Goal: Task Accomplishment & Management: Complete application form

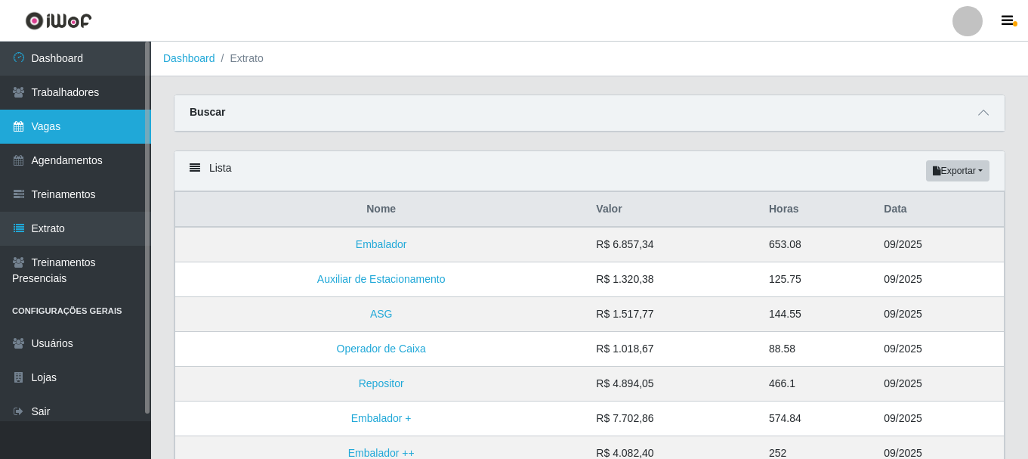
click at [60, 132] on link "Vagas" at bounding box center [75, 127] width 151 height 34
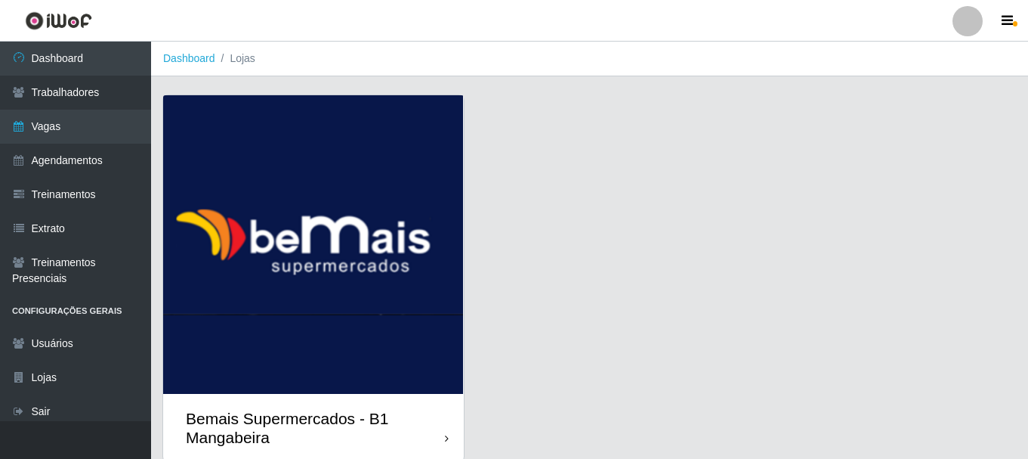
click at [277, 412] on div "Bemais Supermercados - B1 Mangabeira" at bounding box center [315, 428] width 259 height 38
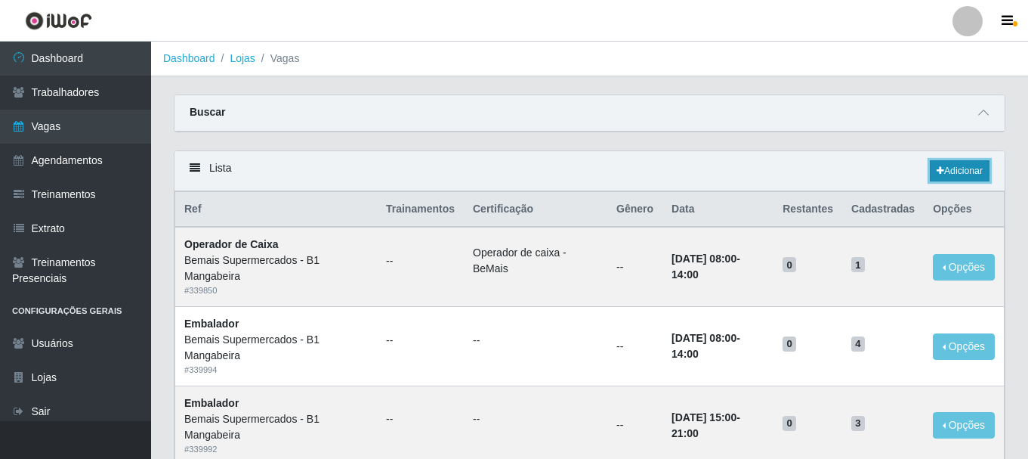
click at [937, 174] on icon at bounding box center [941, 170] width 8 height 9
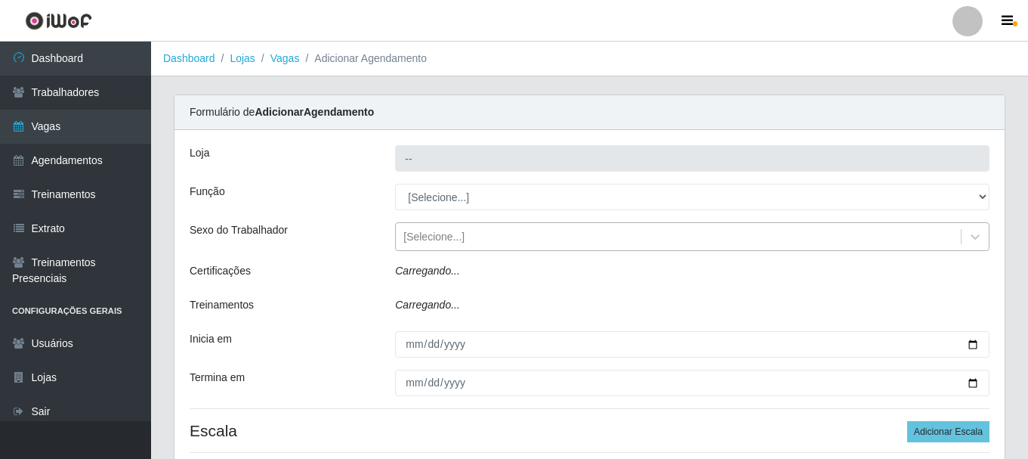
type input "Bemais Supermercados - B1 Mangabeira"
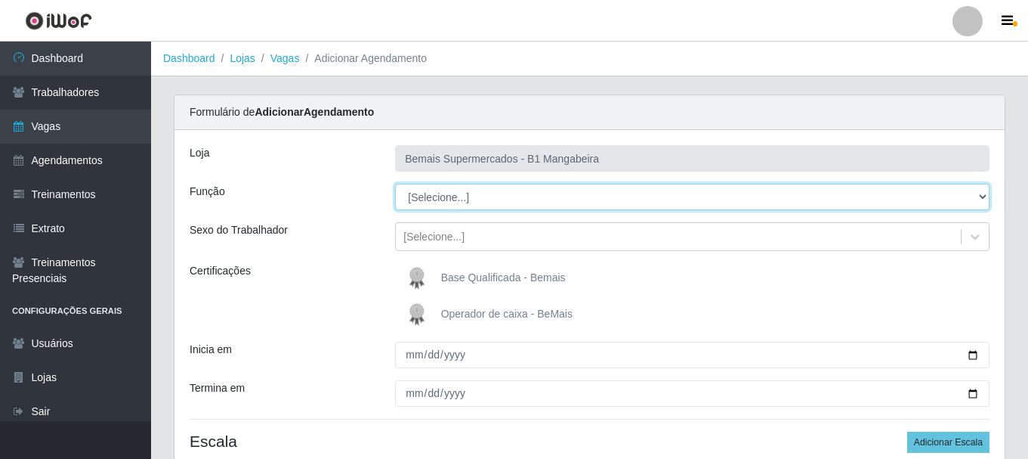
click at [468, 198] on select "[Selecione...] ASG ASG + ASG ++ Balconista de Açougue Balconista de Açougue + B…" at bounding box center [692, 197] width 595 height 26
select select "124"
click at [395, 184] on select "[Selecione...] ASG ASG + ASG ++ Balconista de Açougue Balconista de Açougue + B…" at bounding box center [692, 197] width 595 height 26
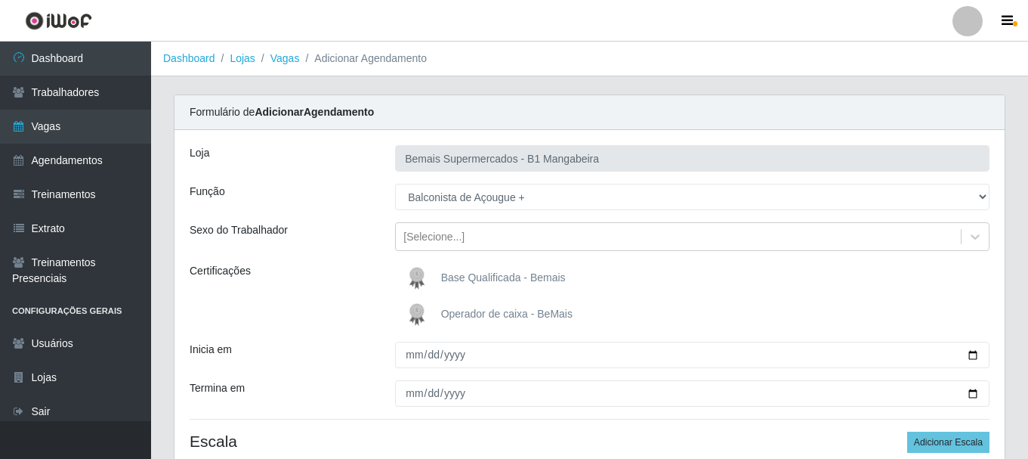
click at [514, 277] on span "Base Qualificada - Bemais" at bounding box center [503, 277] width 125 height 12
click at [0, 0] on input "Base Qualificada - Bemais" at bounding box center [0, 0] width 0 height 0
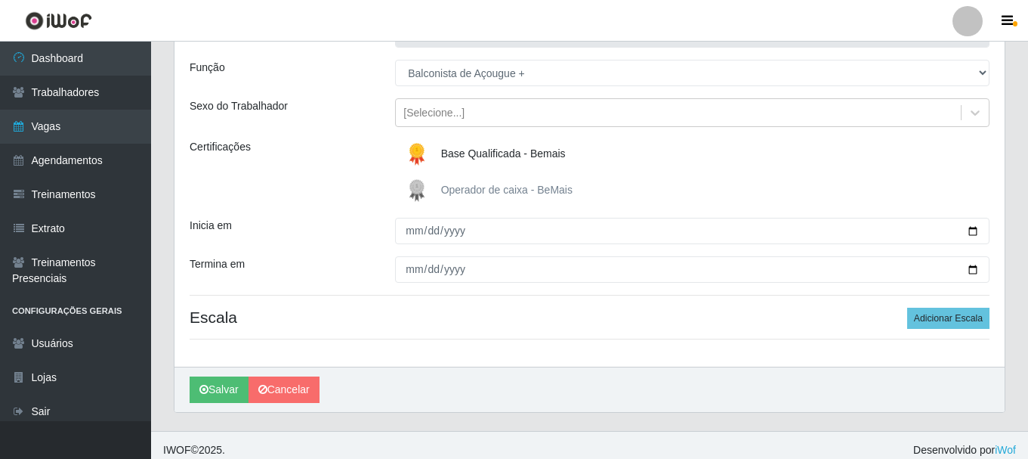
scroll to position [134, 0]
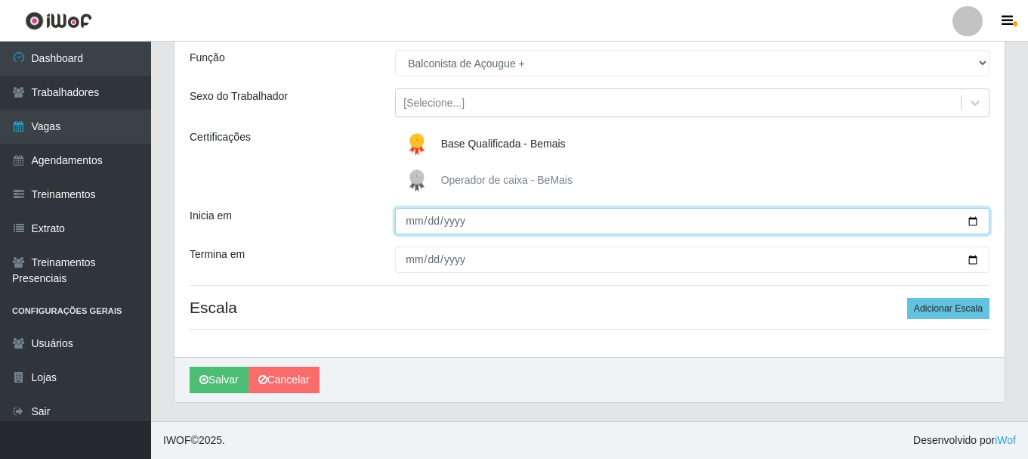
click at [407, 223] on input "Inicia em" at bounding box center [692, 221] width 595 height 26
type input "[DATE]"
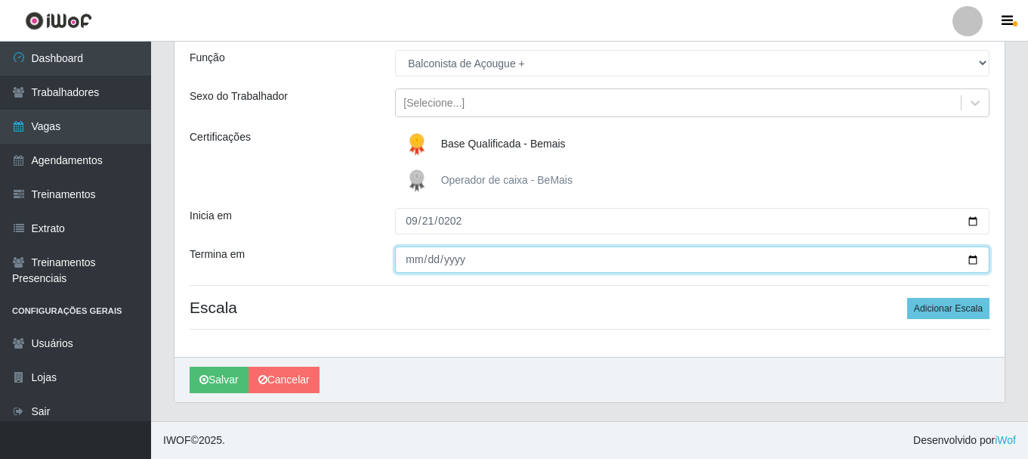
click at [411, 260] on input "Termina em" at bounding box center [692, 259] width 595 height 26
type input "[DATE]"
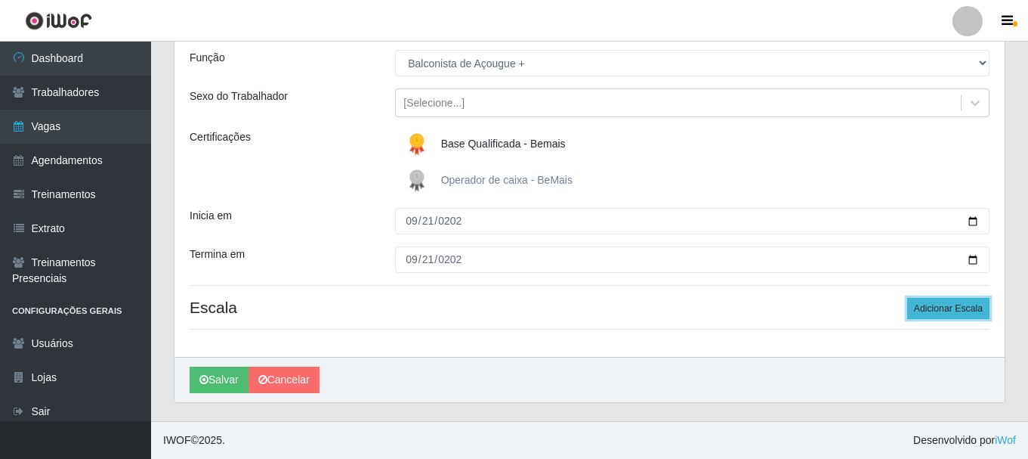
click at [938, 305] on button "Adicionar Escala" at bounding box center [948, 308] width 82 height 21
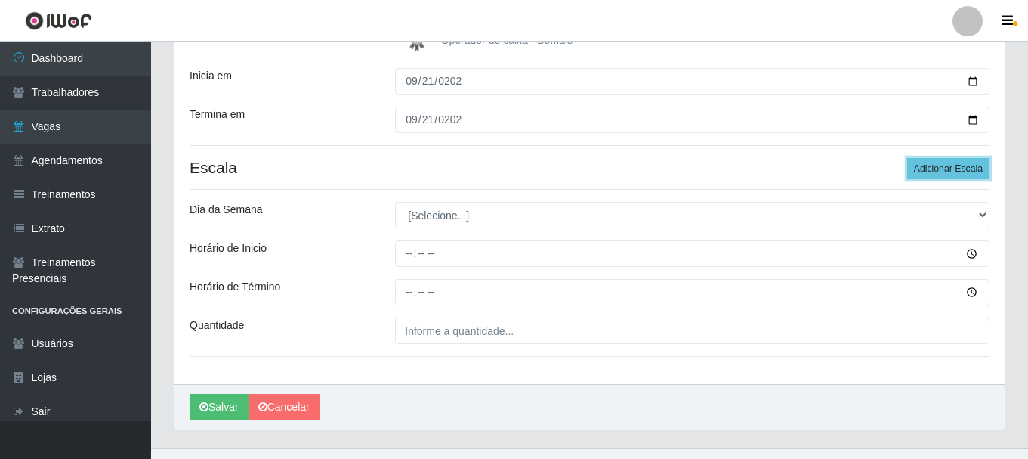
scroll to position [285, 0]
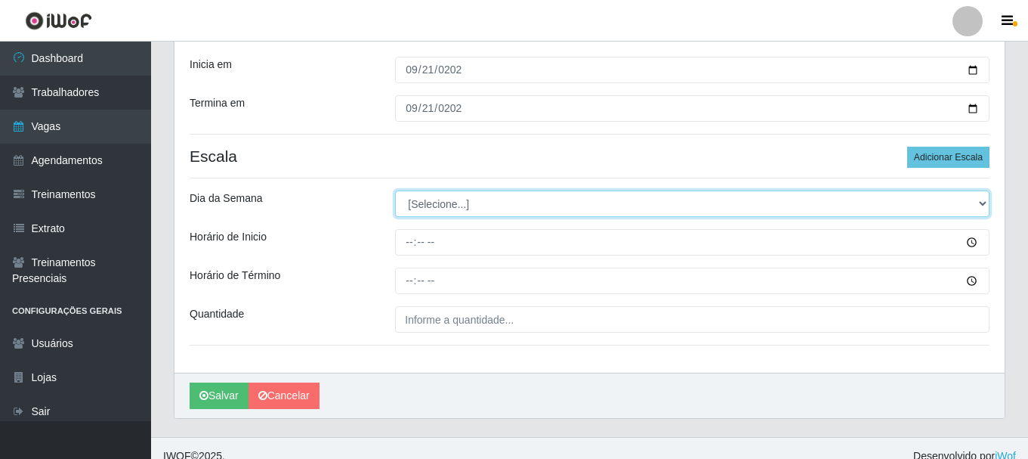
click at [416, 204] on select "[Selecione...] Segunda Terça Quarta Quinta Sexta Sábado Domingo" at bounding box center [692, 203] width 595 height 26
select select "0"
click at [395, 190] on select "[Selecione...] Segunda Terça Quarta Quinta Sexta Sábado Domingo" at bounding box center [692, 203] width 595 height 26
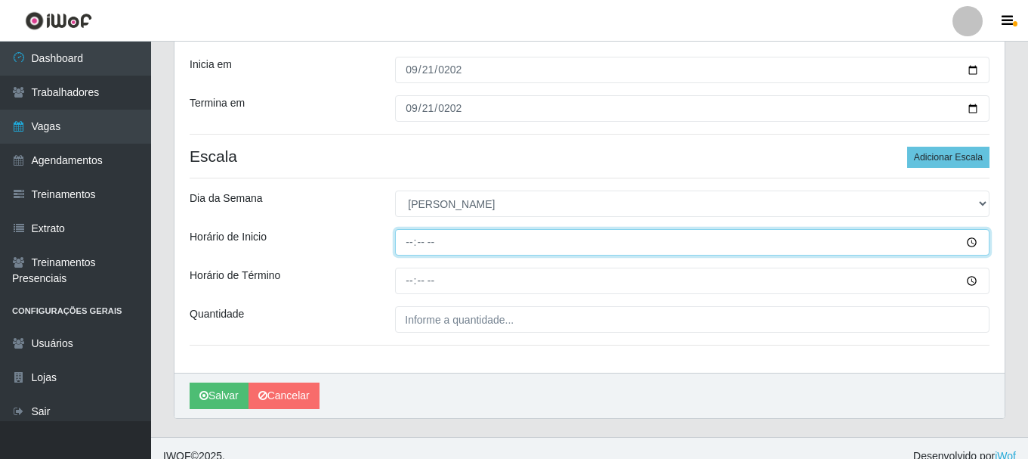
click at [403, 243] on input "Horário de Inicio" at bounding box center [692, 242] width 595 height 26
type input "07:00"
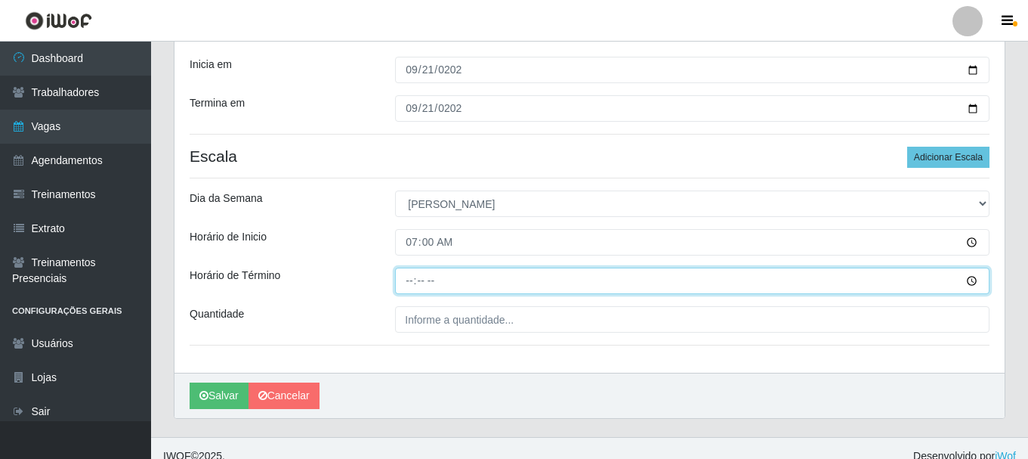
click at [411, 282] on input "Horário de Término" at bounding box center [692, 280] width 595 height 26
type input "13:00"
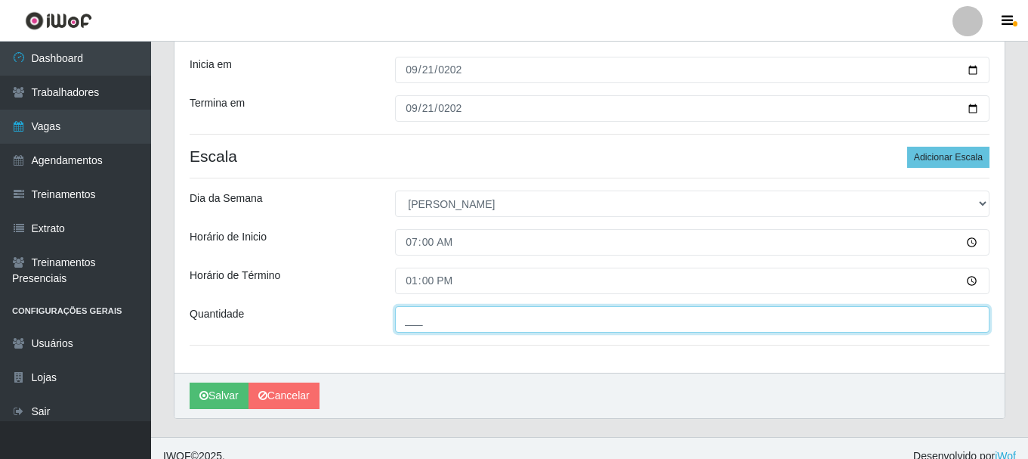
click at [422, 328] on input "___" at bounding box center [692, 319] width 595 height 26
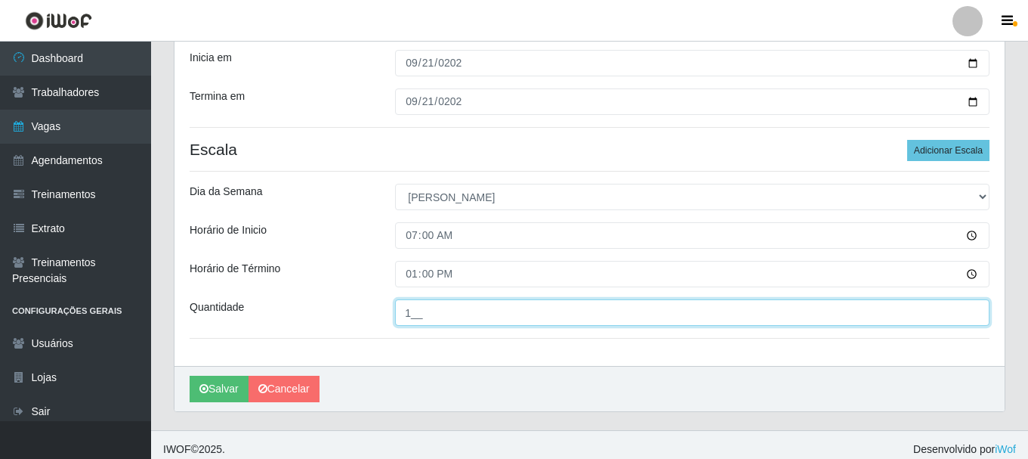
scroll to position [0, 0]
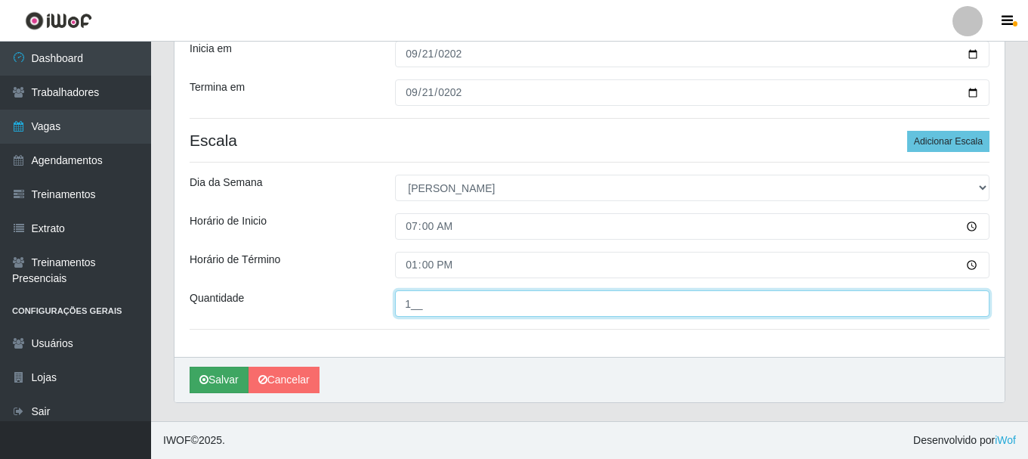
type input "1__"
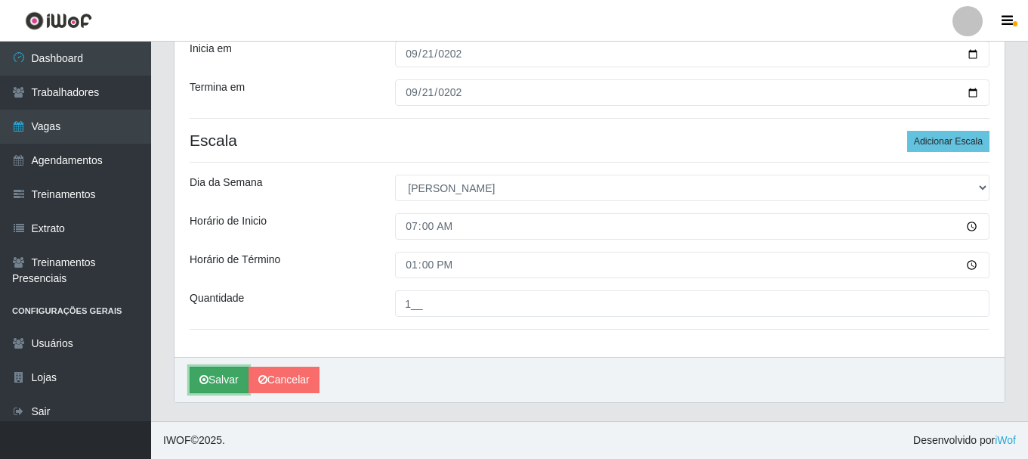
click at [220, 370] on button "Salvar" at bounding box center [219, 379] width 59 height 26
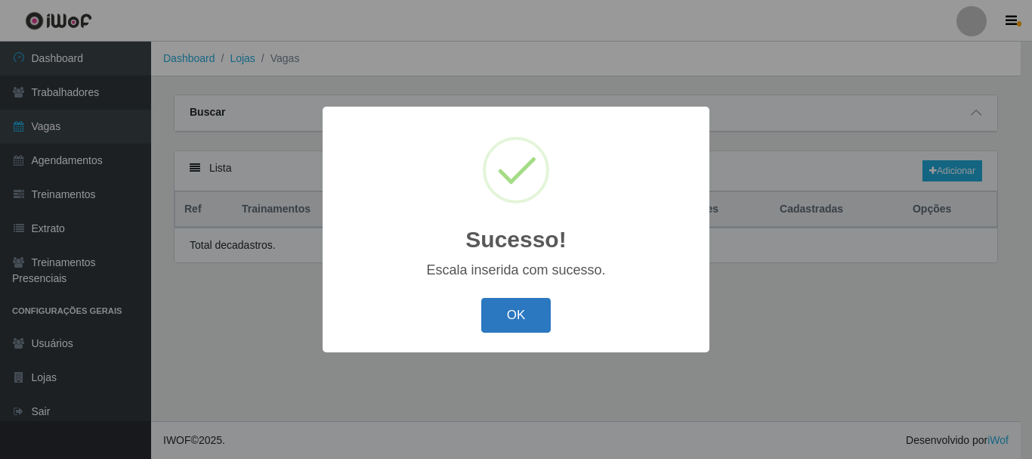
click at [492, 320] on button "OK" at bounding box center [516, 316] width 70 height 36
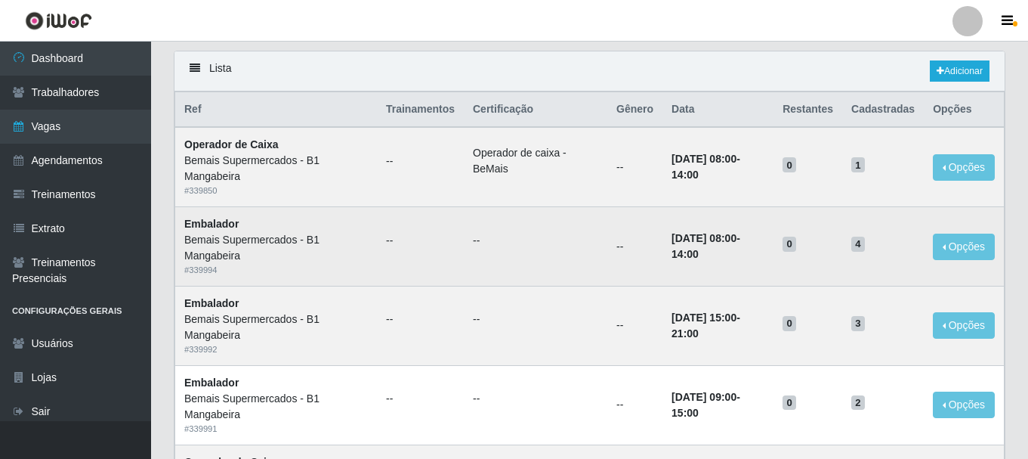
scroll to position [151, 0]
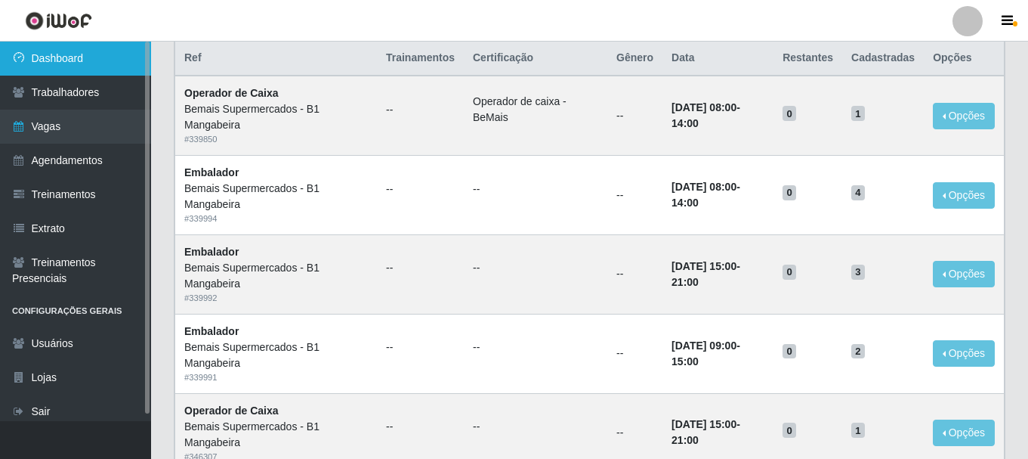
click at [111, 54] on link "Dashboard" at bounding box center [75, 59] width 151 height 34
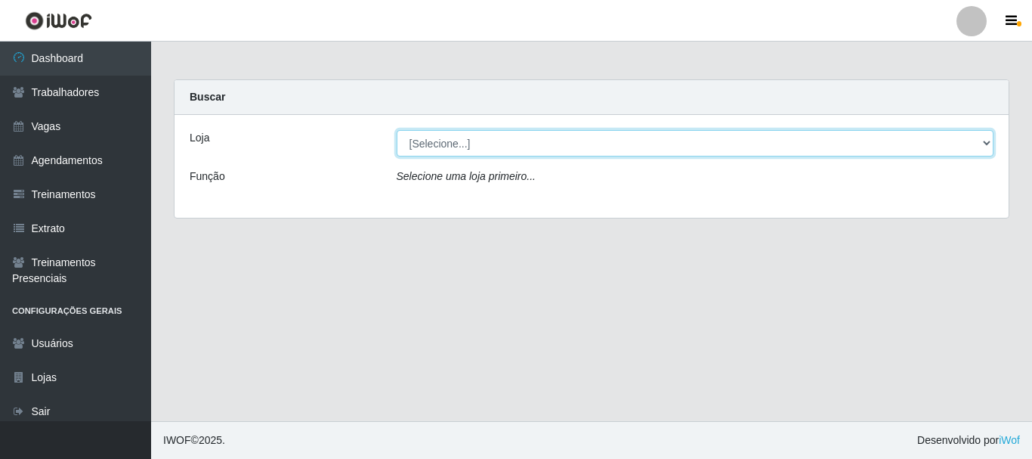
click at [524, 141] on select "[Selecione...] Bemais Supermercados - B1 [GEOGRAPHIC_DATA]" at bounding box center [696, 143] width 598 height 26
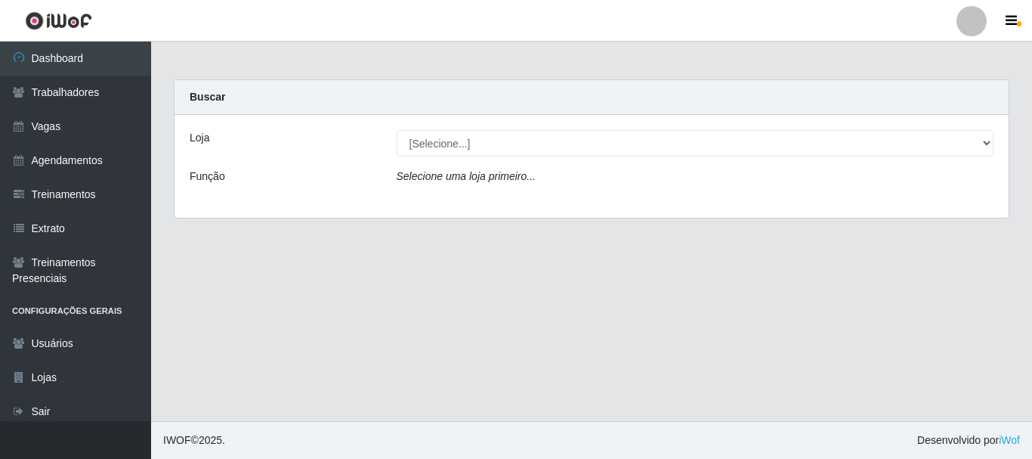
click at [522, 201] on div "Loja [Selecione...] Bemais Supermercados - B1 Mangabeira Função Selecione uma l…" at bounding box center [592, 166] width 834 height 103
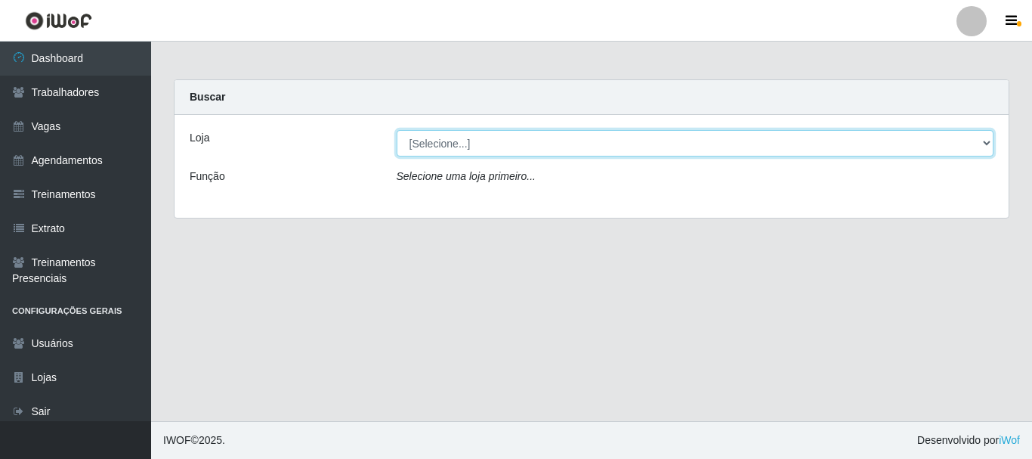
click at [493, 148] on select "[Selecione...] Bemais Supermercados - B1 [GEOGRAPHIC_DATA]" at bounding box center [696, 143] width 598 height 26
select select "403"
click at [397, 130] on select "[Selecione...] Bemais Supermercados - B1 [GEOGRAPHIC_DATA]" at bounding box center [696, 143] width 598 height 26
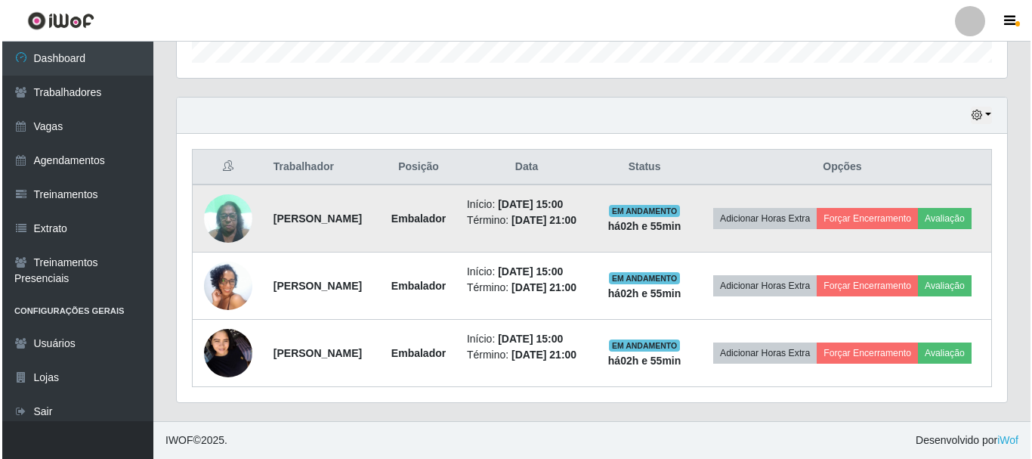
scroll to position [511, 0]
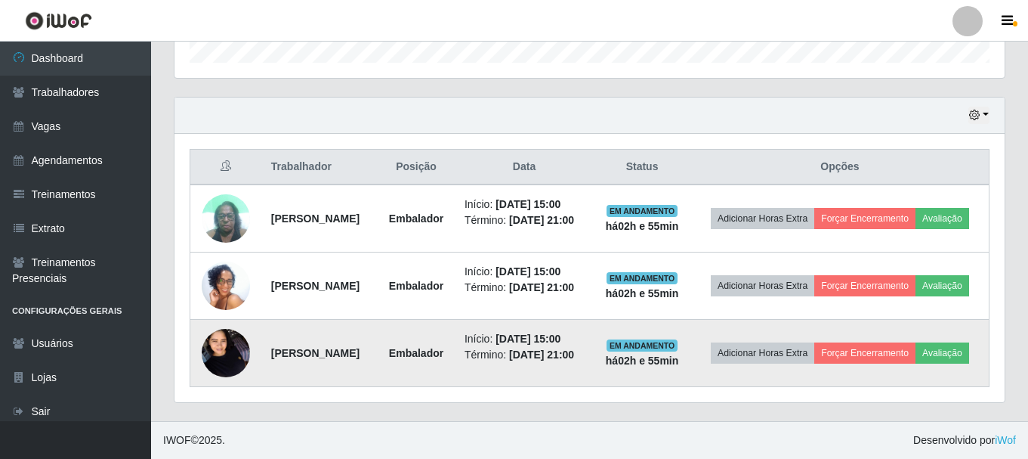
click at [221, 336] on img at bounding box center [226, 352] width 48 height 64
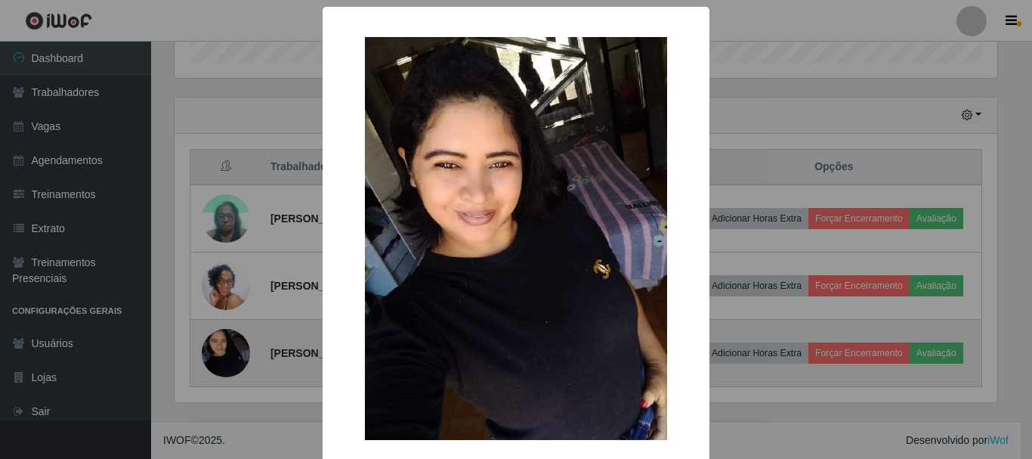
click at [221, 336] on div "× OK Cancel" at bounding box center [516, 229] width 1032 height 459
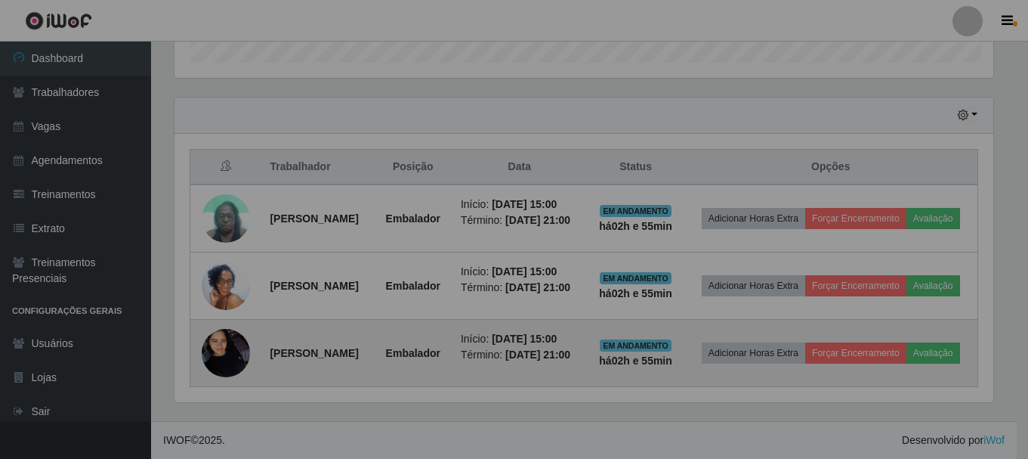
scroll to position [314, 830]
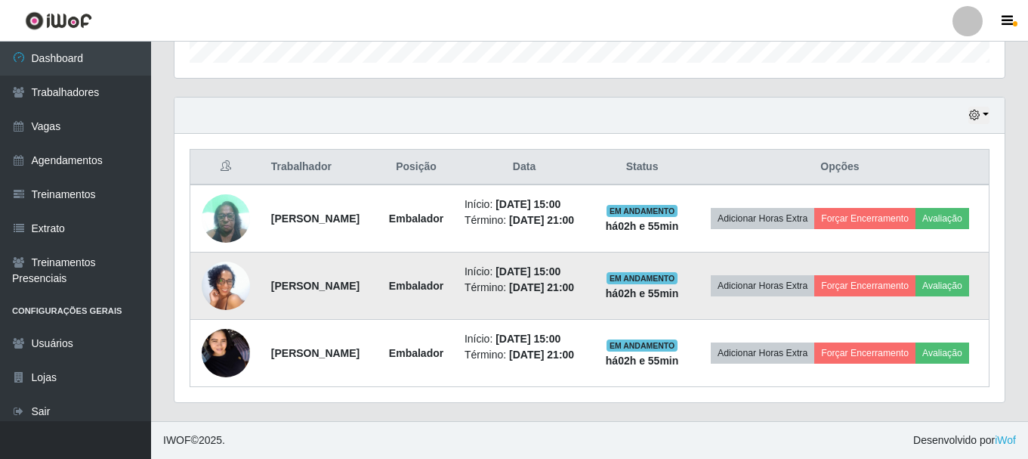
click at [221, 265] on img at bounding box center [226, 285] width 48 height 107
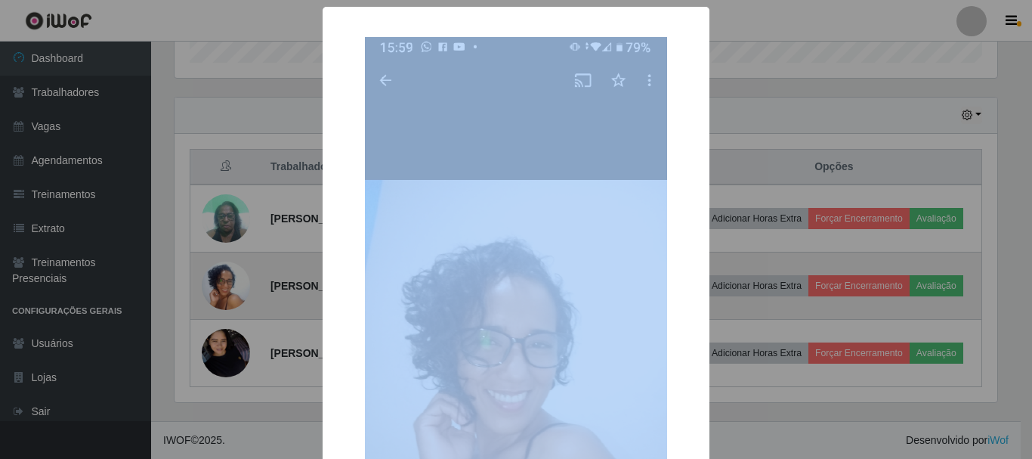
click at [221, 265] on div "× OK Cancel" at bounding box center [516, 229] width 1032 height 459
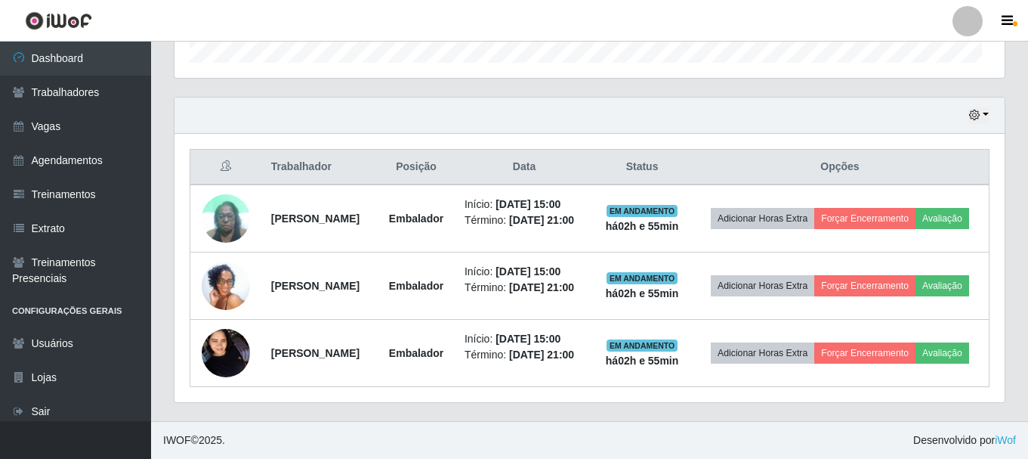
scroll to position [314, 830]
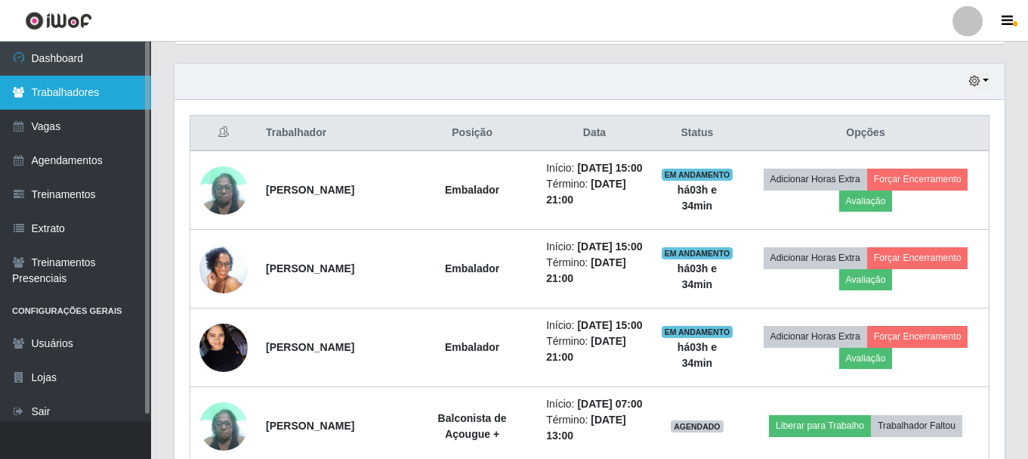
click at [68, 105] on link "Trabalhadores" at bounding box center [75, 93] width 151 height 34
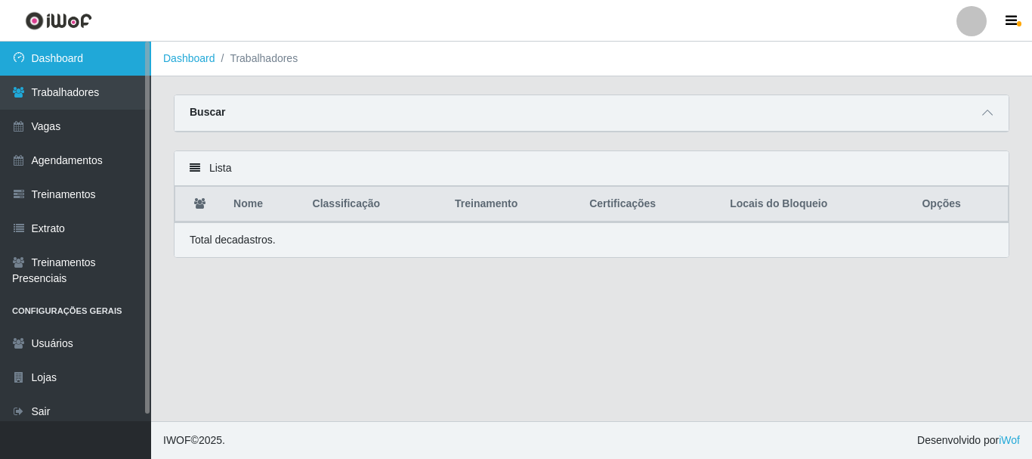
click at [125, 52] on link "Dashboard" at bounding box center [75, 59] width 151 height 34
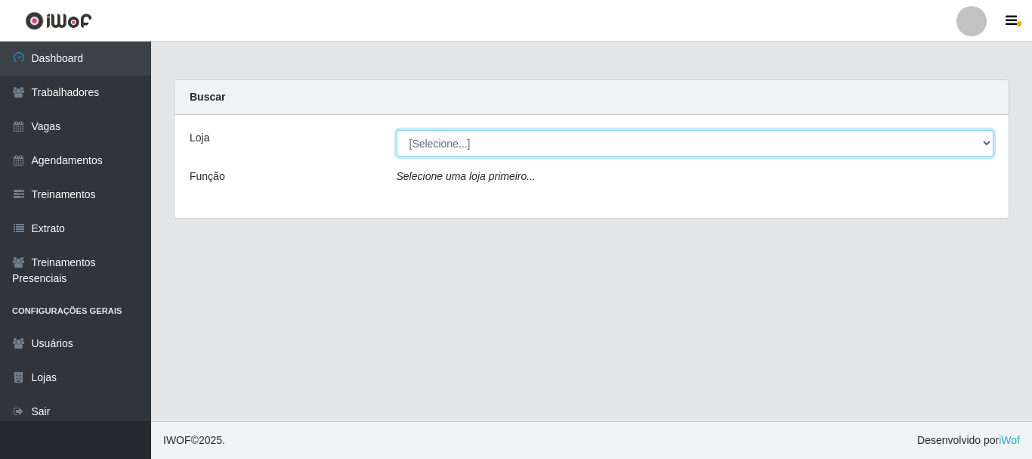
click at [976, 147] on select "[Selecione...] Bemais Supermercados - B1 [GEOGRAPHIC_DATA]" at bounding box center [696, 143] width 598 height 26
select select "403"
click at [397, 130] on select "[Selecione...] Bemais Supermercados - B1 [GEOGRAPHIC_DATA]" at bounding box center [696, 143] width 598 height 26
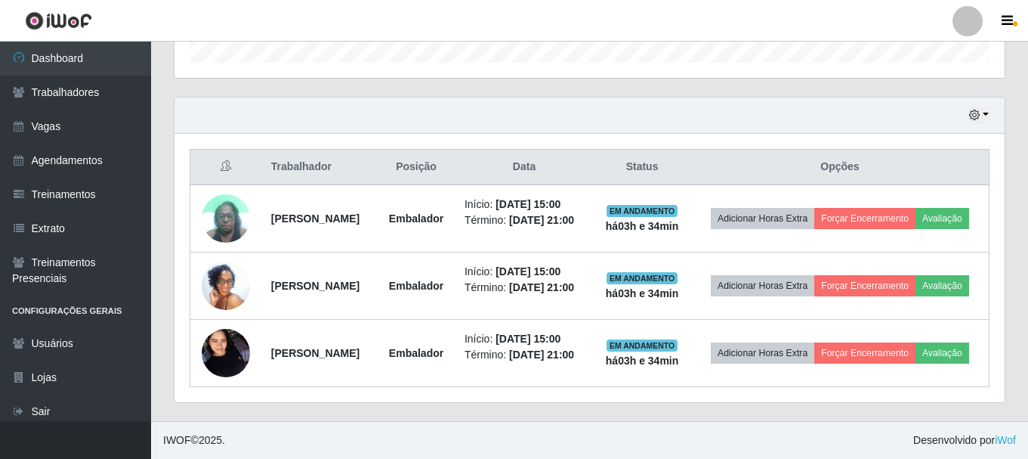
scroll to position [511, 0]
click at [977, 107] on button "button" at bounding box center [979, 115] width 21 height 17
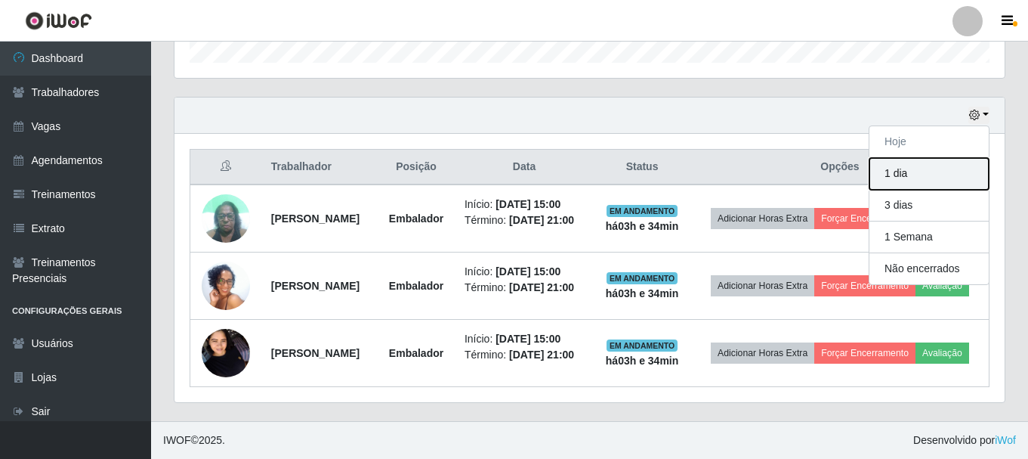
click at [908, 158] on button "1 dia" at bounding box center [929, 174] width 119 height 32
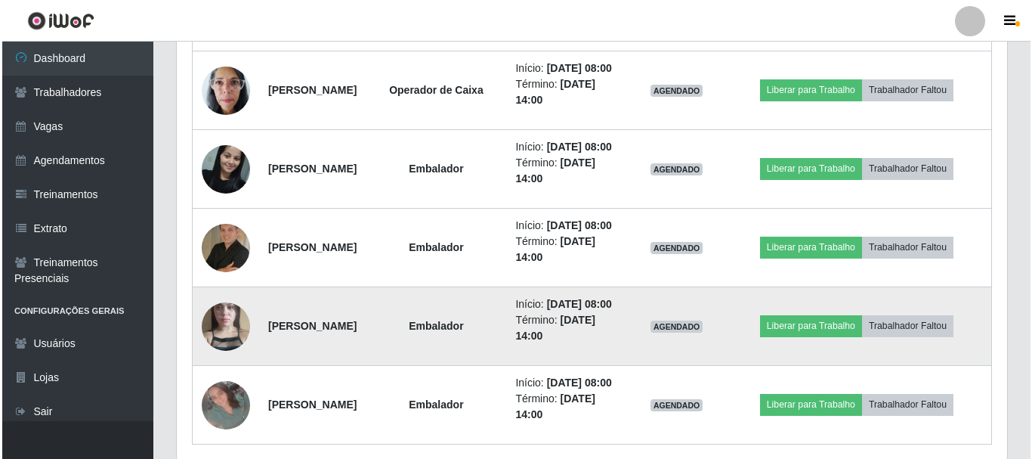
scroll to position [899, 0]
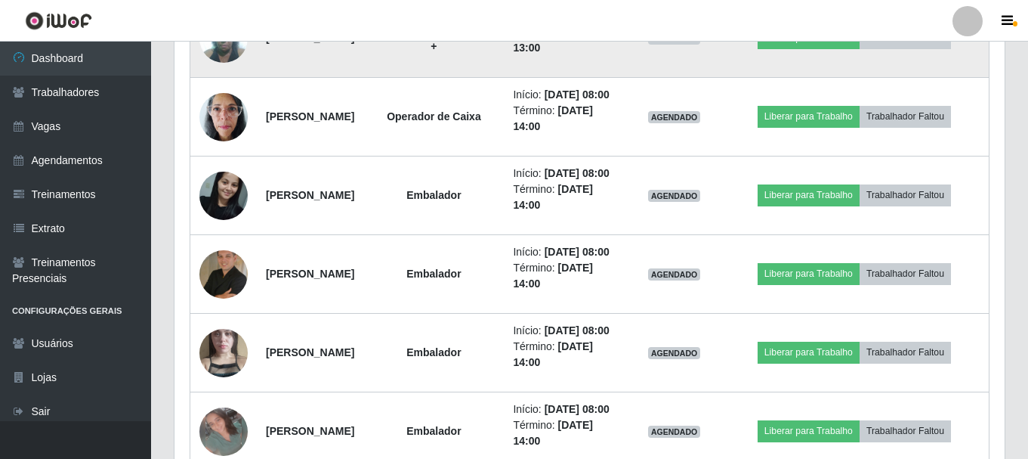
click at [230, 70] on img at bounding box center [223, 38] width 48 height 64
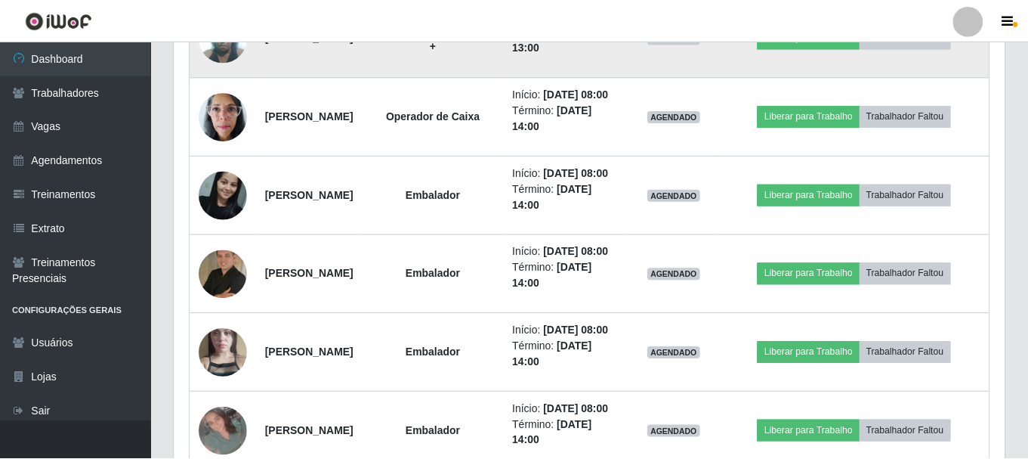
scroll to position [314, 823]
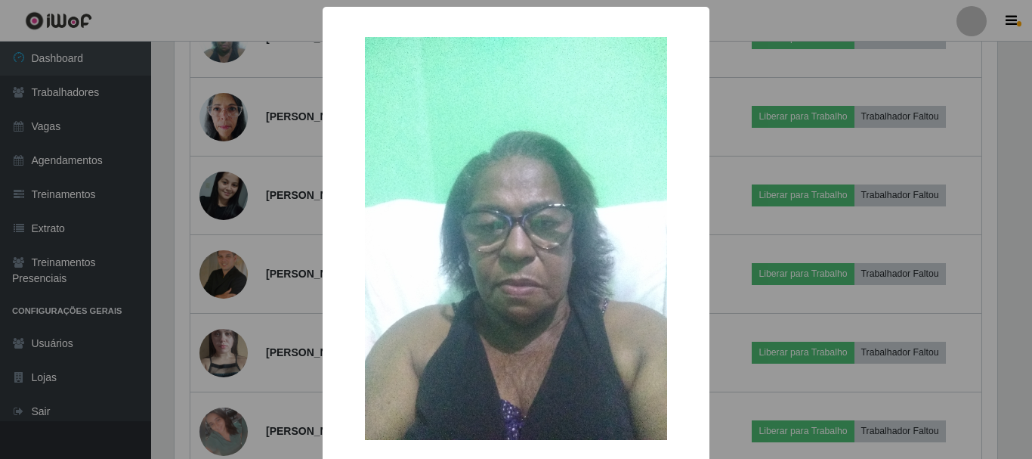
click at [246, 159] on div "× OK Cancel" at bounding box center [516, 229] width 1032 height 459
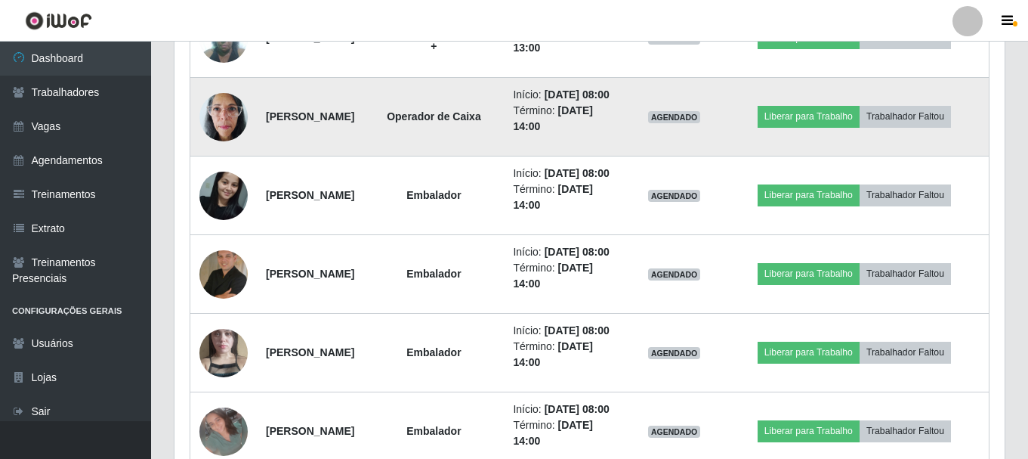
scroll to position [314, 830]
click at [235, 149] on img at bounding box center [223, 117] width 48 height 64
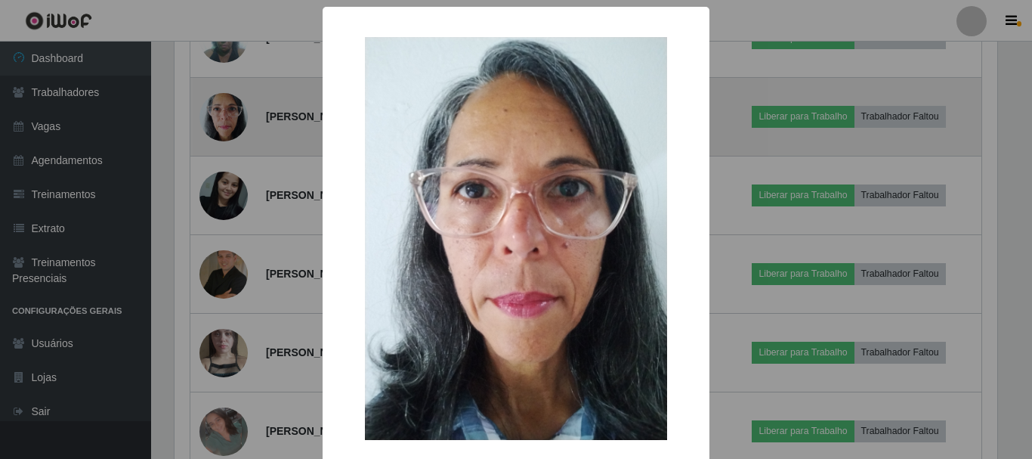
click at [235, 193] on div "× OK Cancel" at bounding box center [516, 229] width 1032 height 459
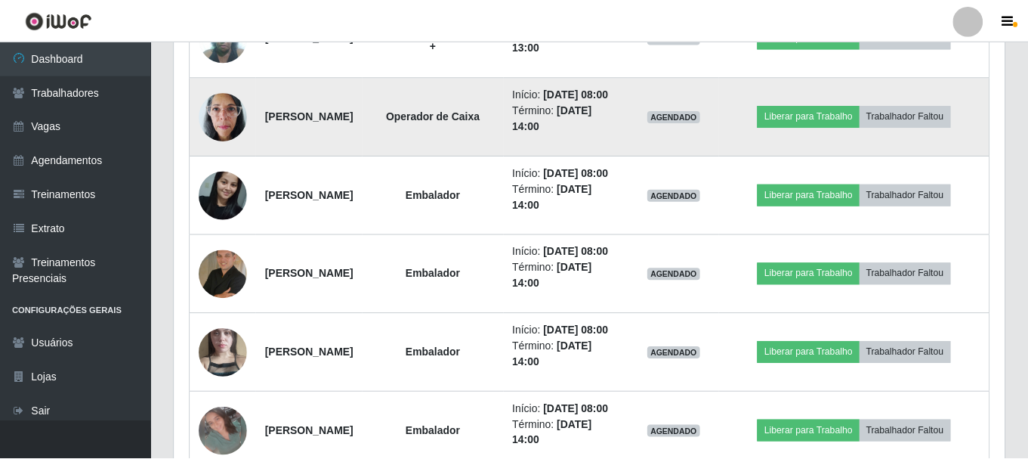
scroll to position [314, 830]
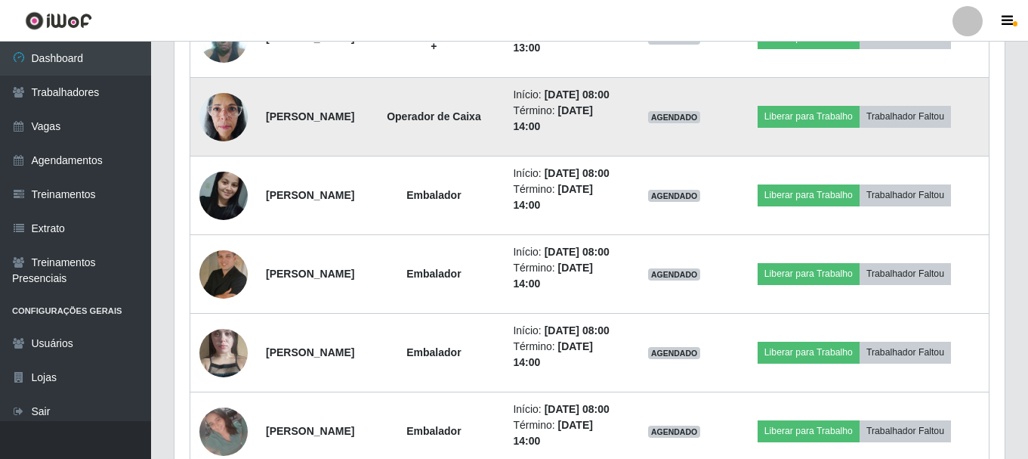
click at [430, 156] on td "Operador de Caixa" at bounding box center [433, 117] width 141 height 79
click at [248, 156] on td at bounding box center [223, 117] width 67 height 79
click at [235, 149] on img at bounding box center [223, 117] width 48 height 64
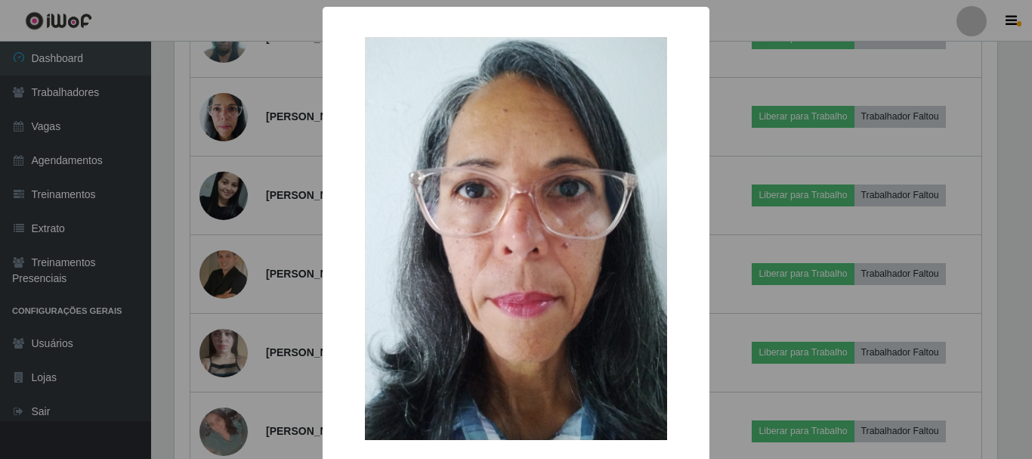
click at [879, 202] on div "× OK Cancel" at bounding box center [516, 229] width 1032 height 459
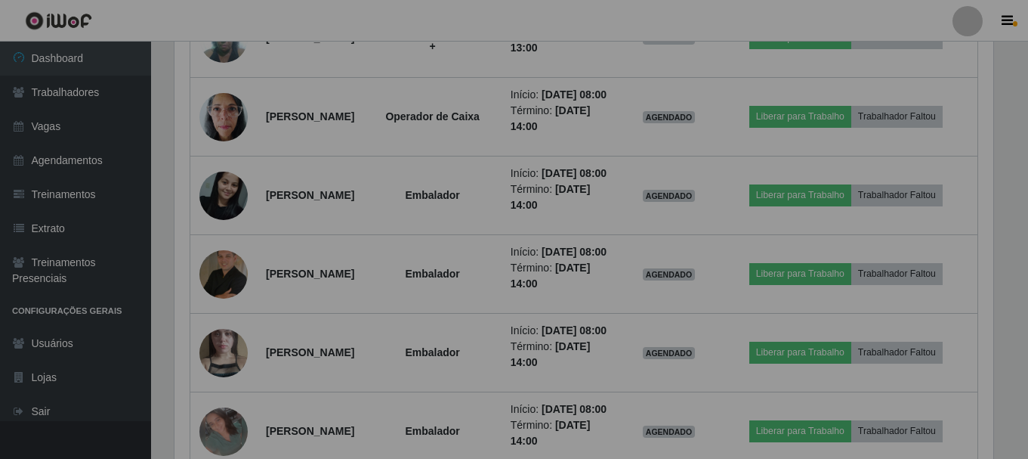
scroll to position [314, 830]
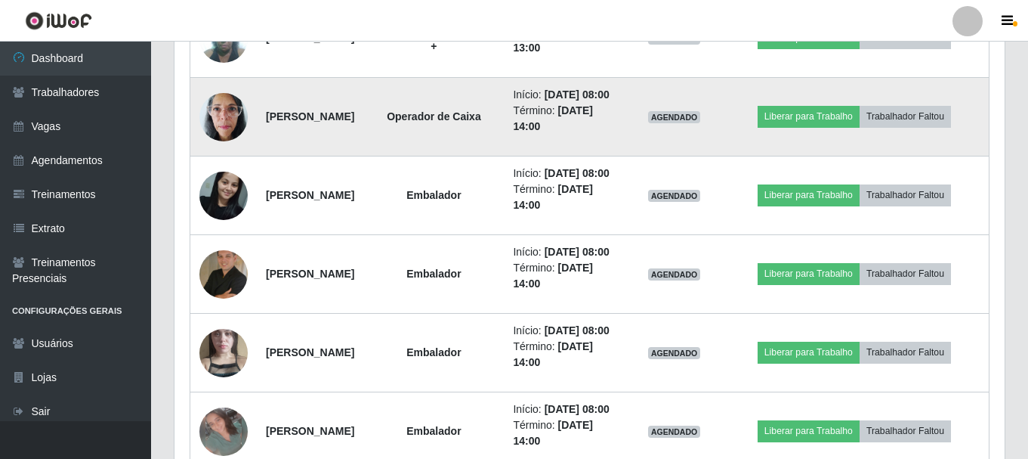
click at [233, 149] on img at bounding box center [223, 117] width 48 height 64
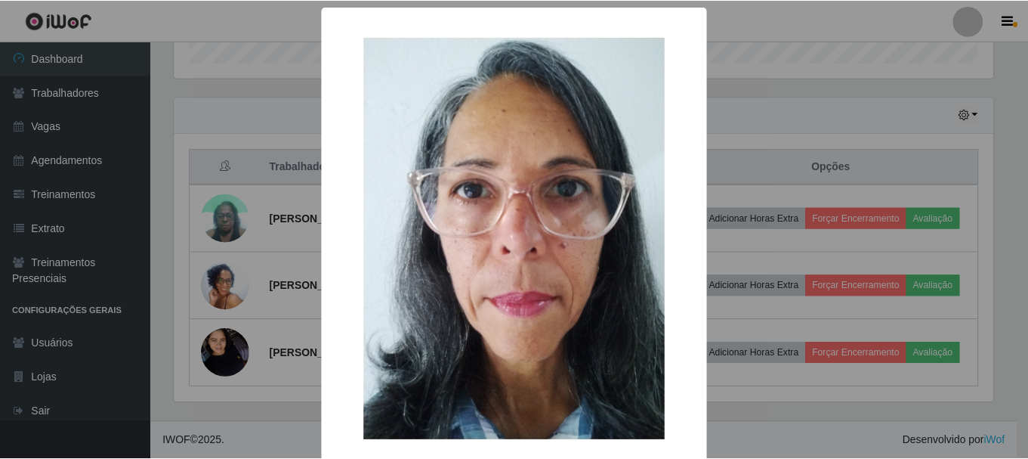
scroll to position [899, 0]
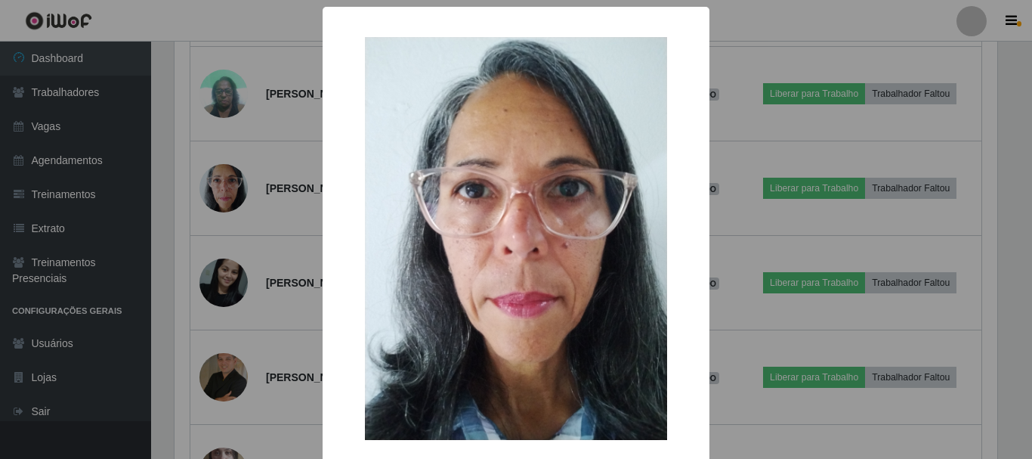
click at [279, 157] on div "× OK Cancel" at bounding box center [516, 229] width 1032 height 459
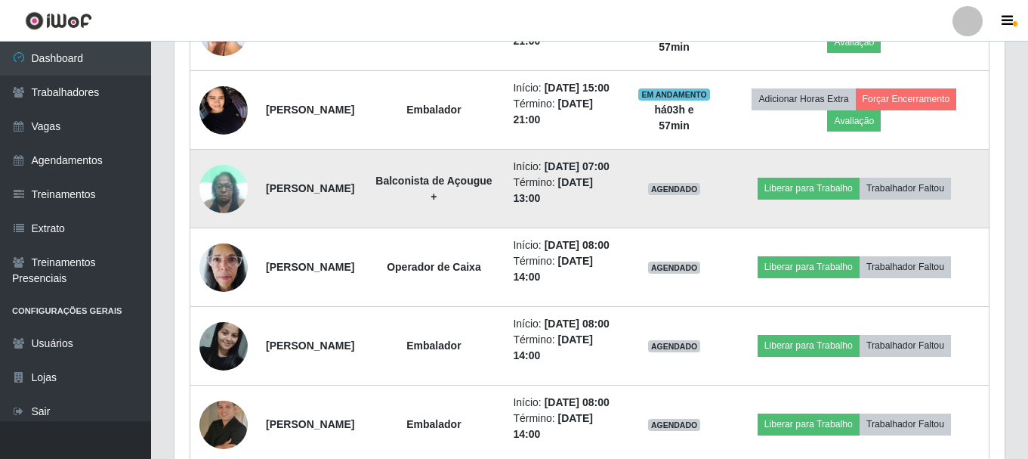
scroll to position [748, 0]
